Goal: Task Accomplishment & Management: Use online tool/utility

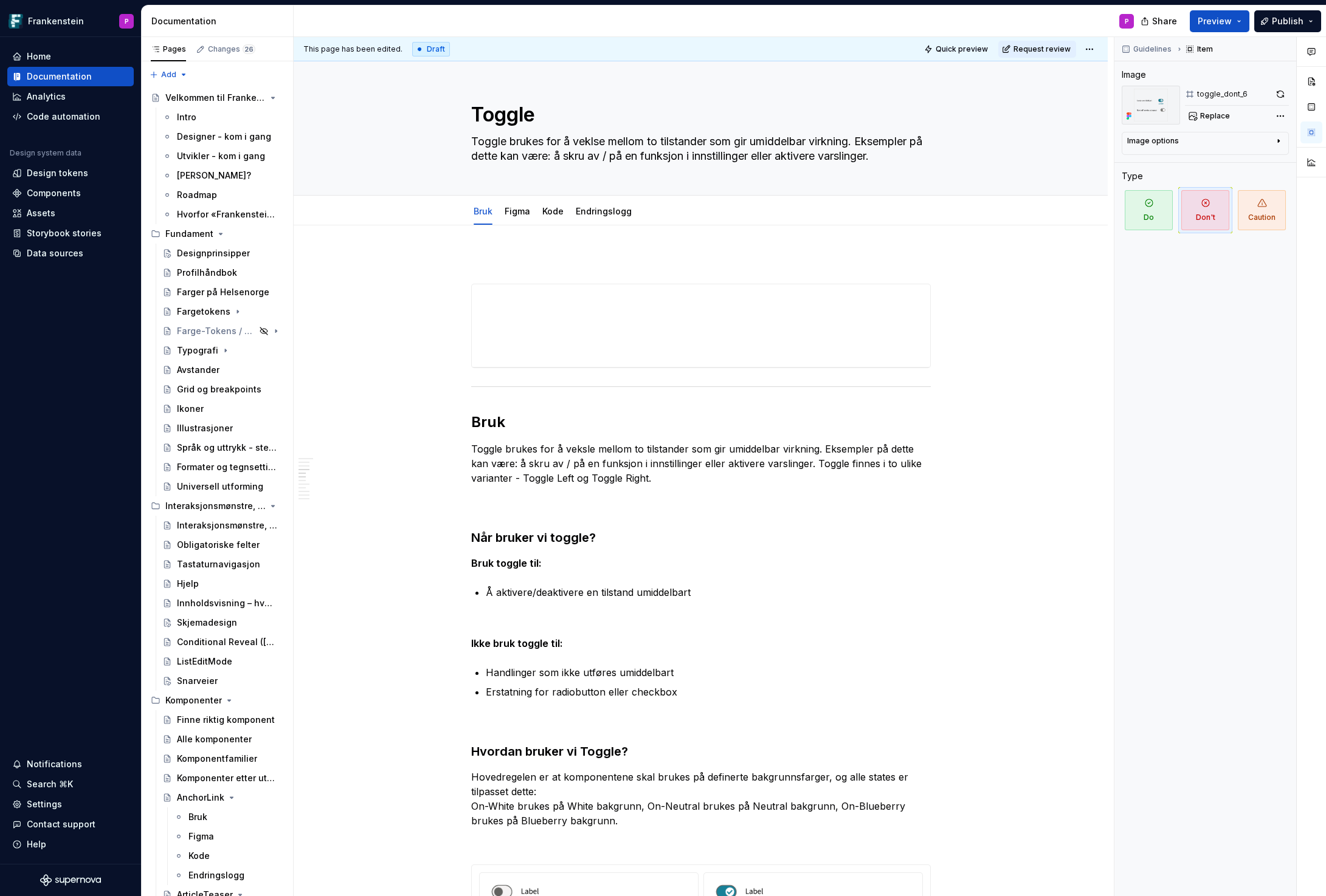
scroll to position [2811, 0]
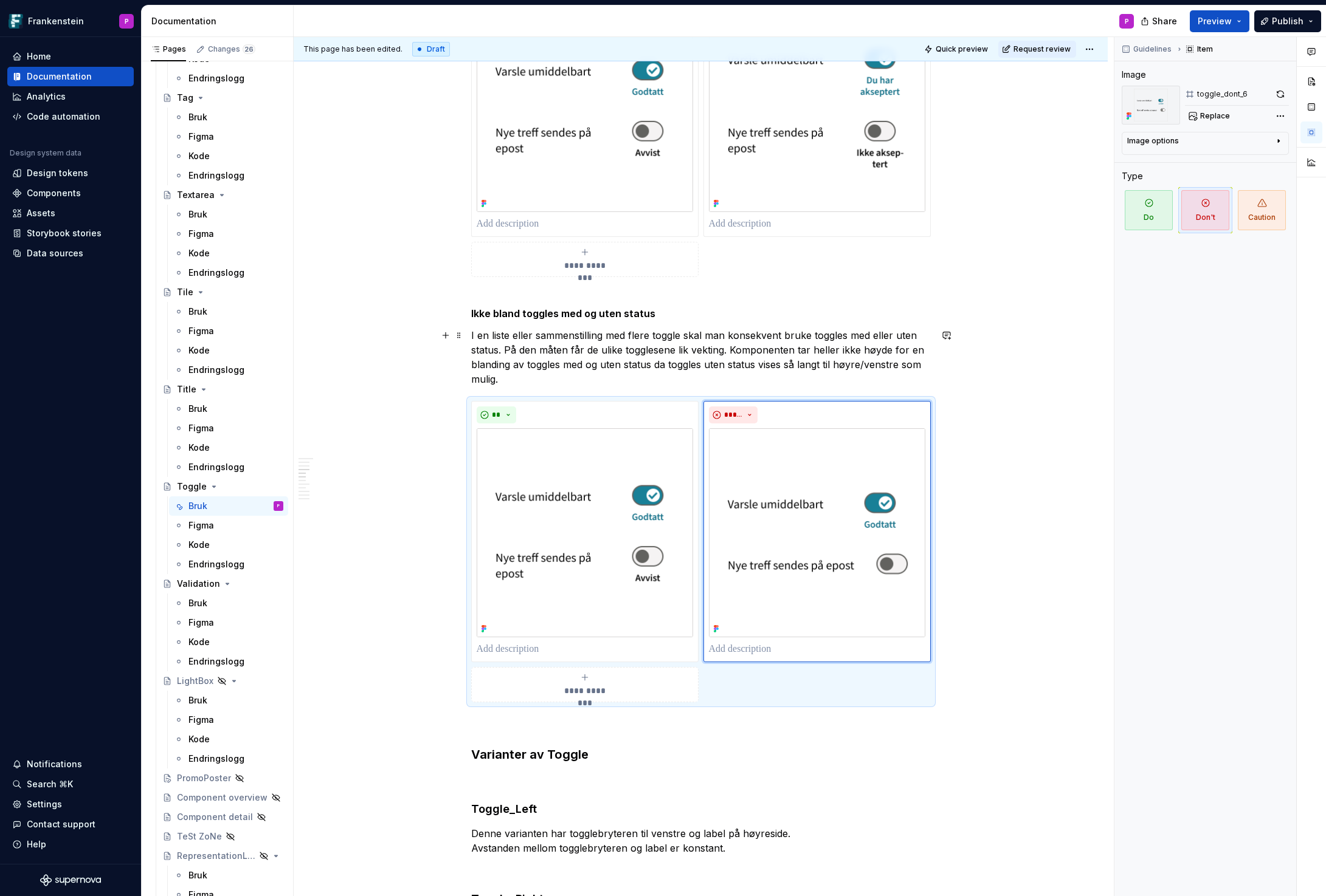
click at [683, 337] on p "I en liste eller sammenstilling med flere toggle skal man konsekvent bruke togg…" at bounding box center [700, 357] width 460 height 59
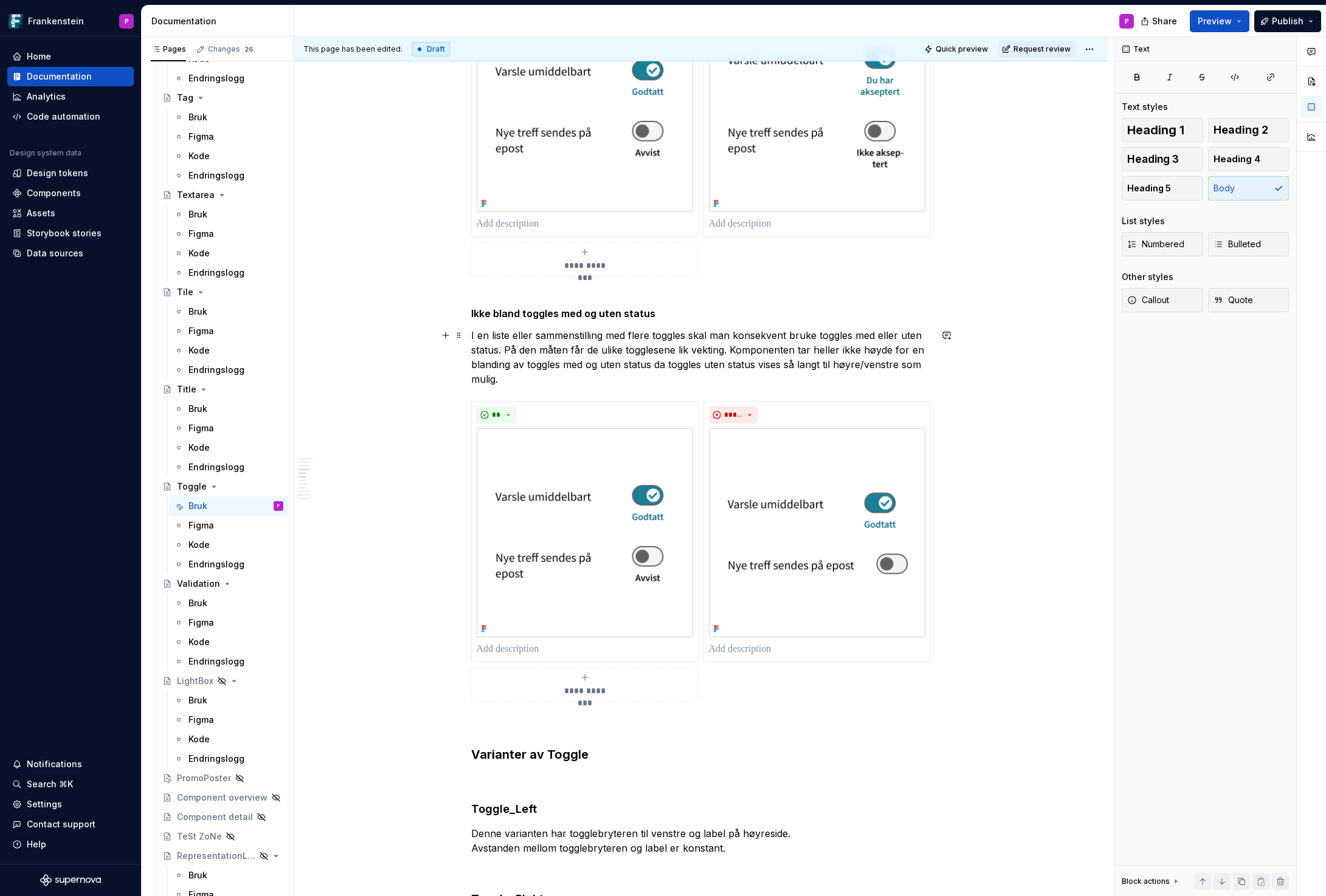
click at [652, 349] on p "I en liste eller sammenstilling med flere toggles skal man konsekvent bruke tog…" at bounding box center [700, 357] width 460 height 59
click at [663, 349] on p "I en liste eller sammenstilling med flere toggles skal man konsekvent bruke tog…" at bounding box center [700, 357] width 460 height 59
click at [652, 350] on p "I en liste eller sammenstilling med flere toggles skal man konsekvent bruke tog…" at bounding box center [700, 357] width 460 height 59
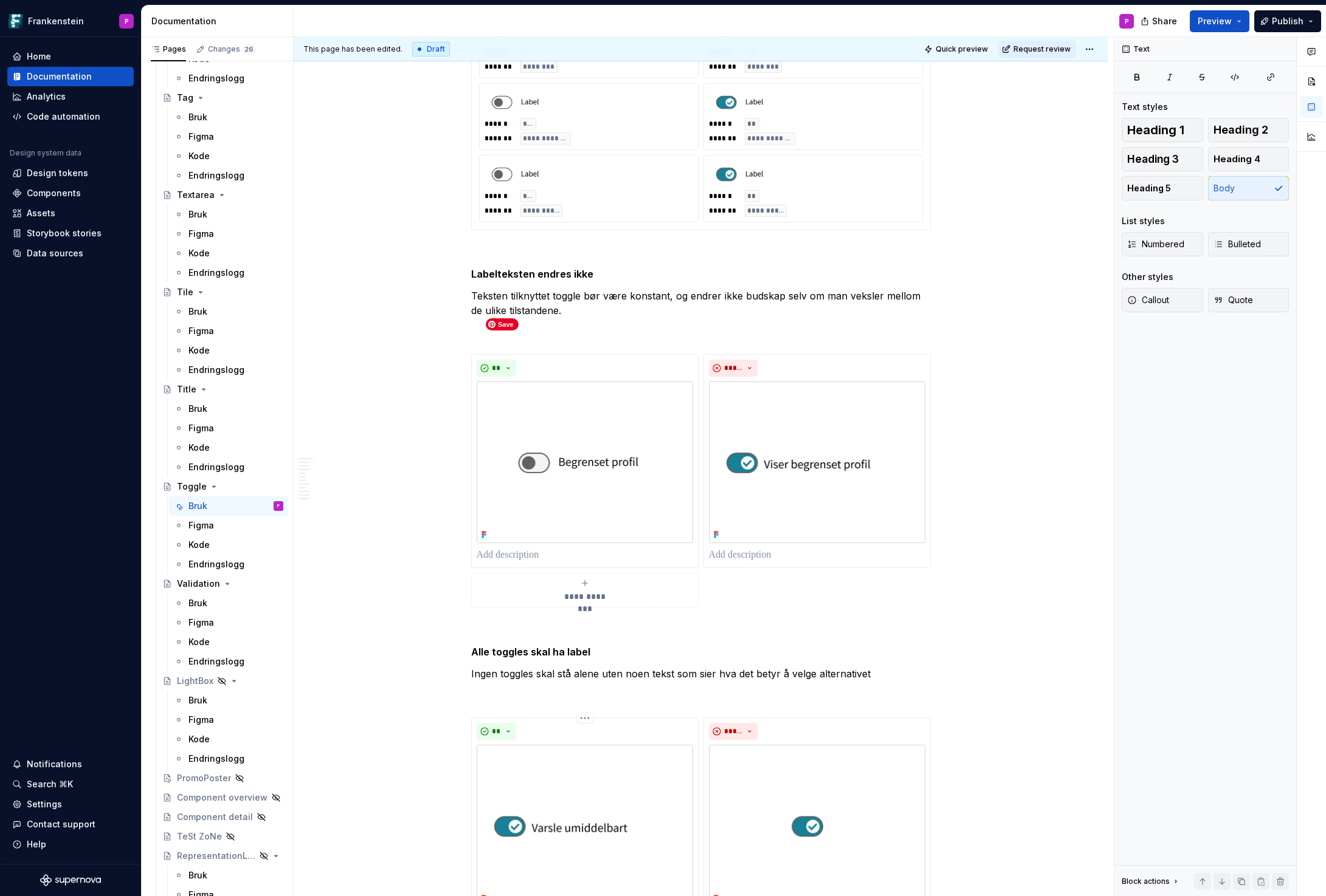
scroll to position [104, 0]
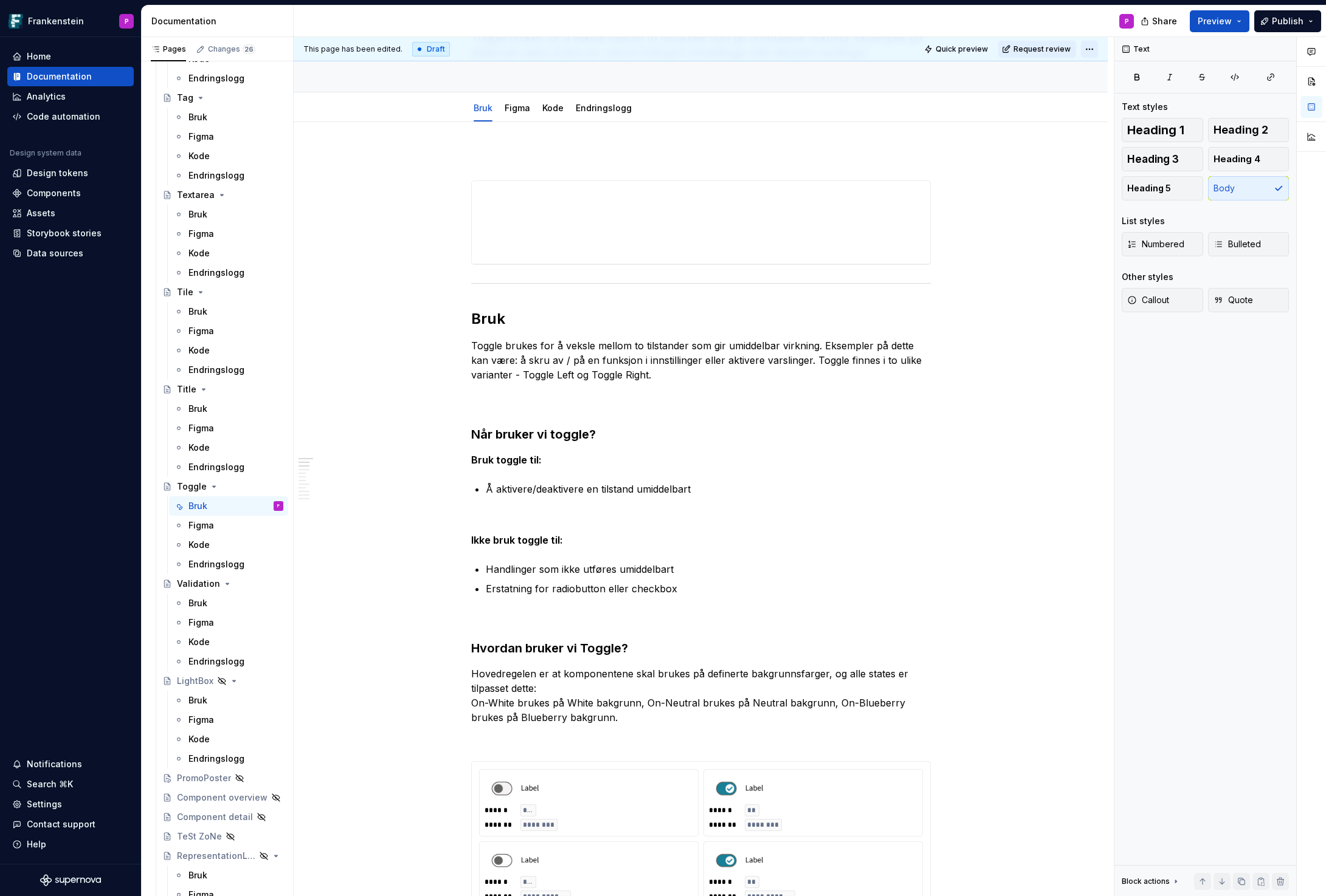
click at [1092, 47] on html "Frankenstein P Home Documentation Analytics Code automation Design system data …" at bounding box center [663, 448] width 1326 height 896
click at [1233, 128] on div "Ready for publish" at bounding box center [1272, 134] width 85 height 12
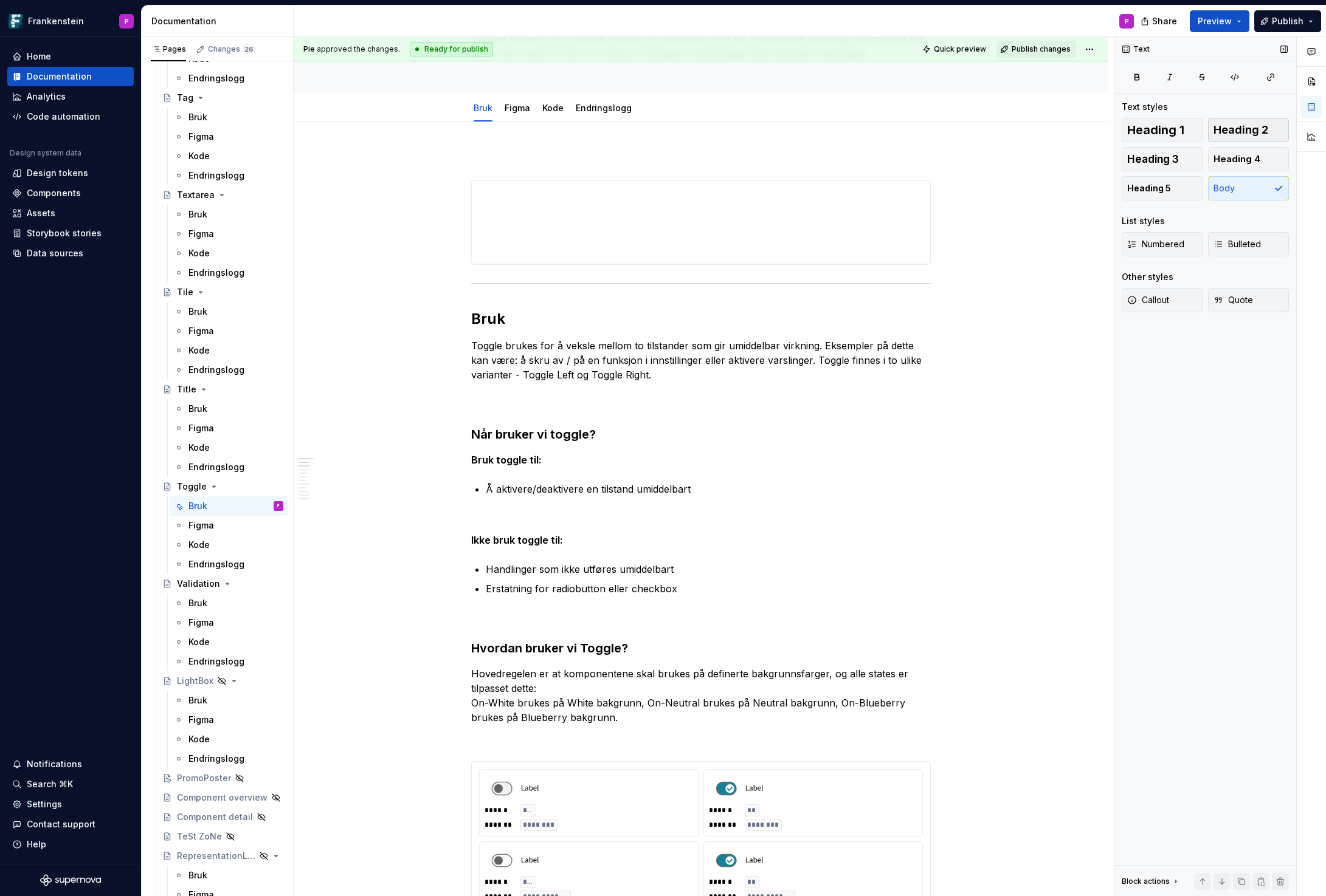
scroll to position [0, 0]
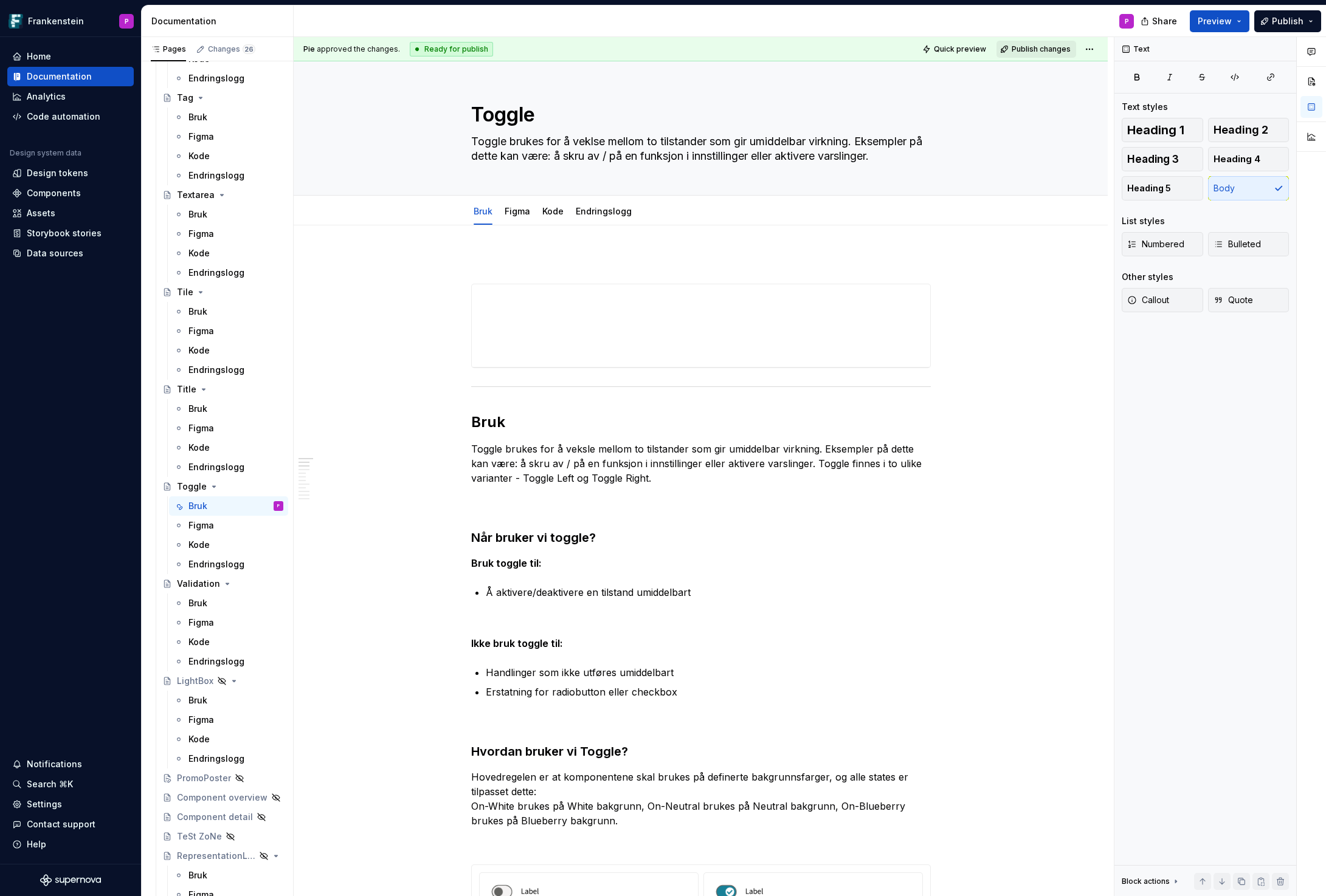
click at [1030, 46] on span "Publish changes" at bounding box center [1041, 49] width 59 height 9
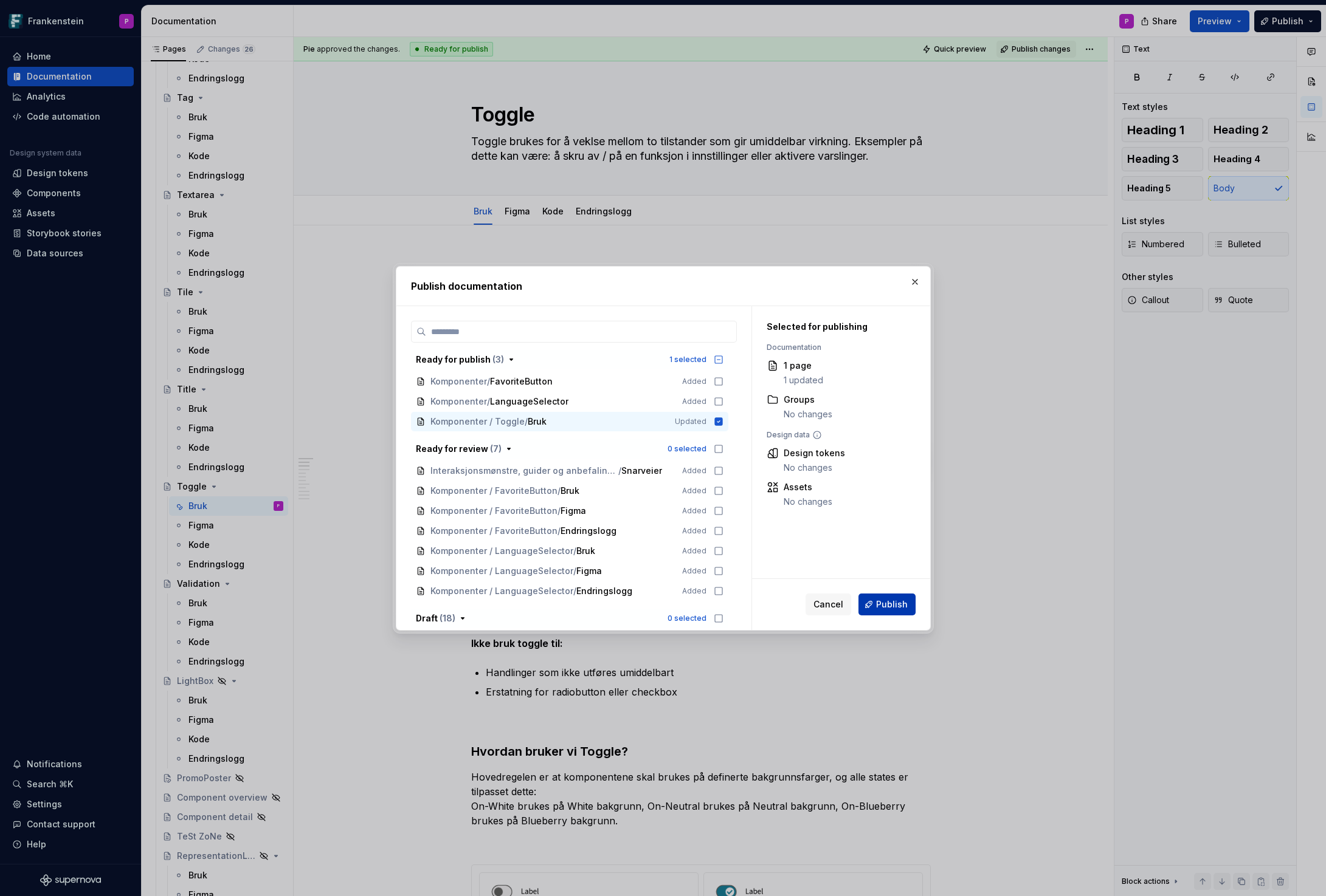
click at [885, 602] on span "Publish" at bounding box center [892, 604] width 32 height 12
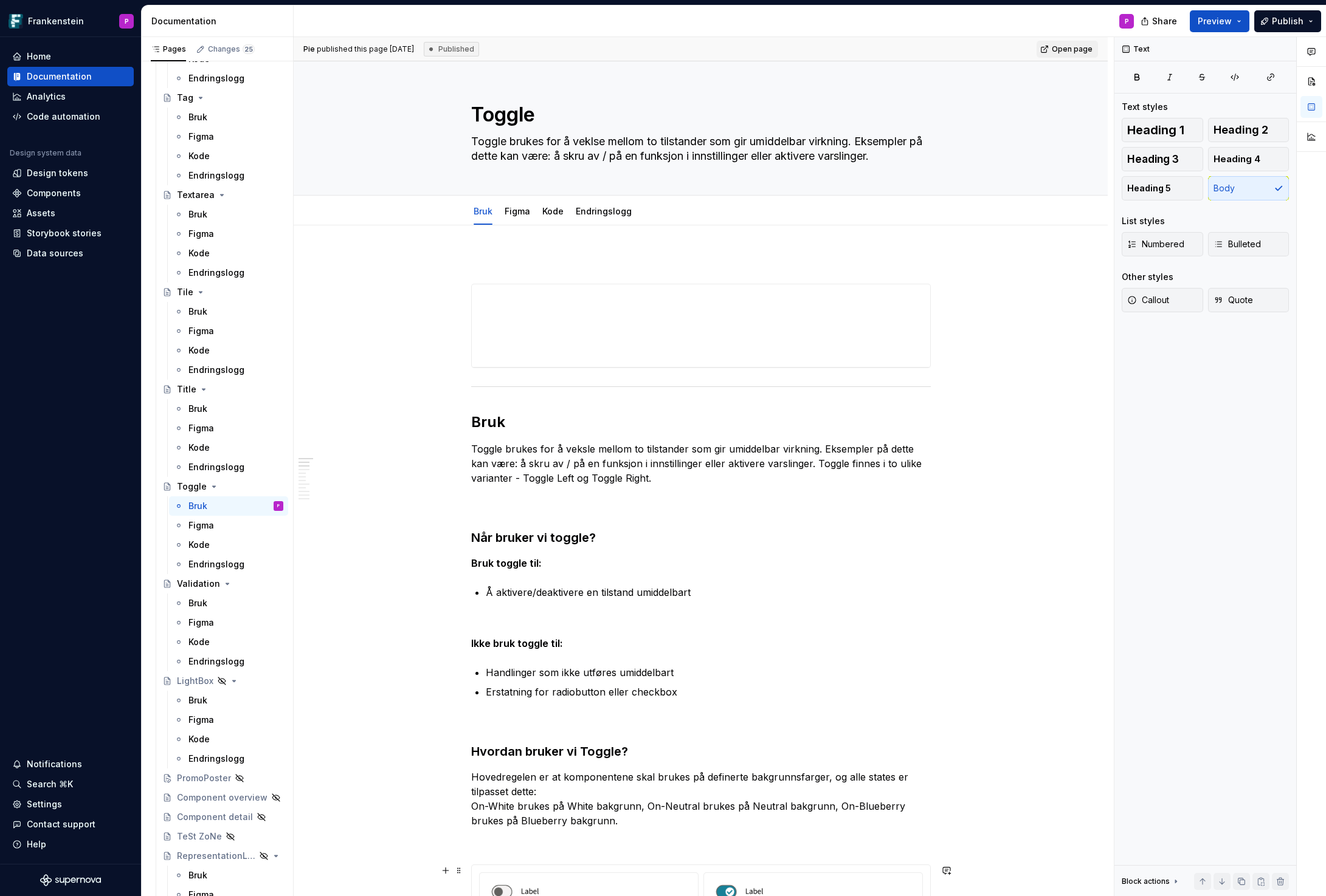
type textarea "*"
